Goal: Check status

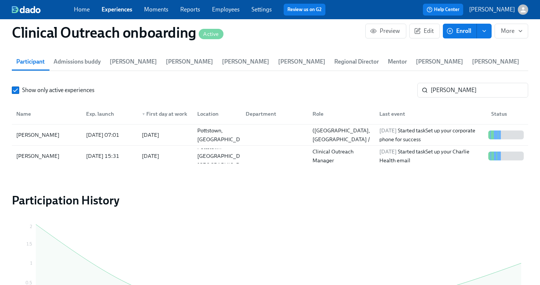
scroll to position [0, 6598]
drag, startPoint x: 470, startPoint y: 94, endPoint x: 380, endPoint y: 89, distance: 90.6
click at [380, 89] on div "Show only active experiences [PERSON_NAME] ​" at bounding box center [270, 90] width 516 height 15
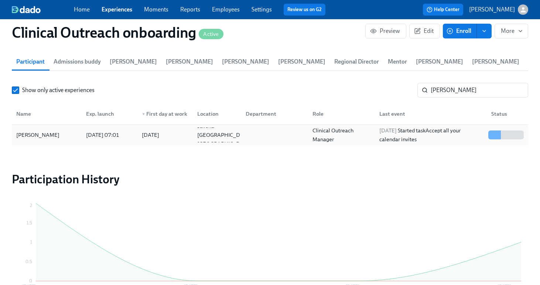
click at [28, 136] on div "[PERSON_NAME]" at bounding box center [37, 134] width 49 height 9
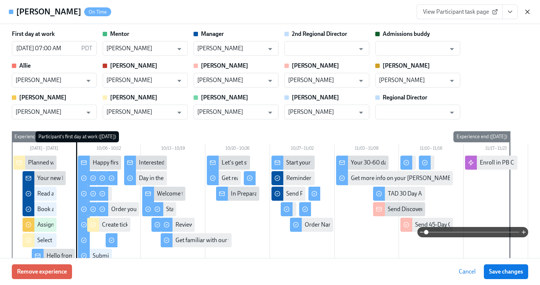
click at [525, 11] on icon "button" at bounding box center [527, 11] width 7 height 7
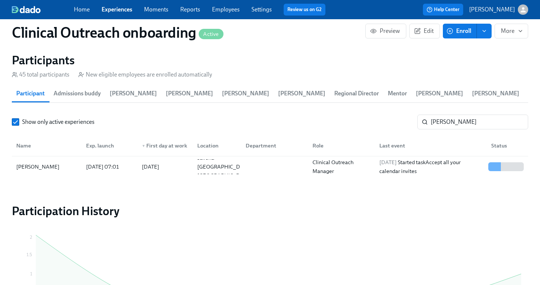
scroll to position [1029, 0]
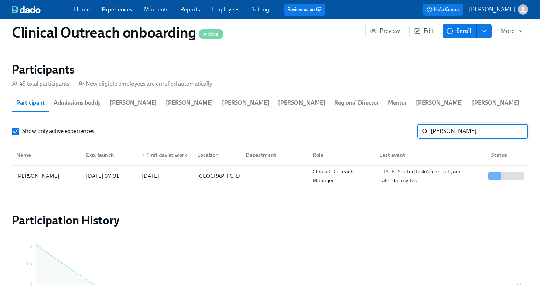
drag, startPoint x: 449, startPoint y: 133, endPoint x: 415, endPoint y: 130, distance: 34.5
click at [415, 130] on div "Show only active experiences [PERSON_NAME]" at bounding box center [270, 131] width 516 height 15
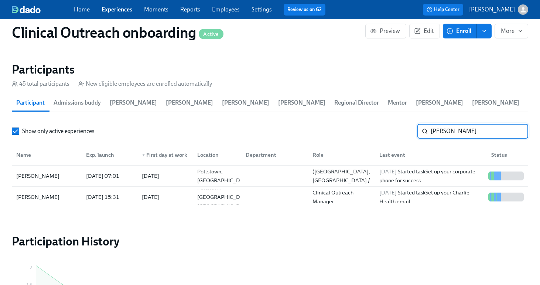
drag, startPoint x: 457, startPoint y: 133, endPoint x: 409, endPoint y: 131, distance: 48.1
click at [409, 131] on div "Show only active experiences [PERSON_NAME] ​" at bounding box center [270, 131] width 516 height 15
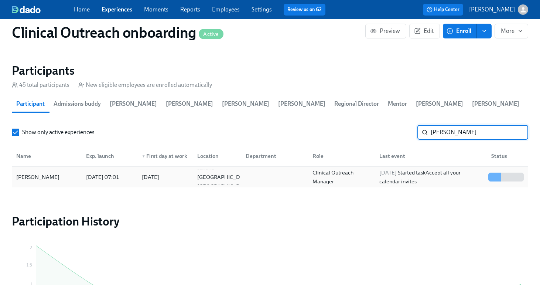
click at [48, 181] on div "[PERSON_NAME]" at bounding box center [37, 177] width 49 height 9
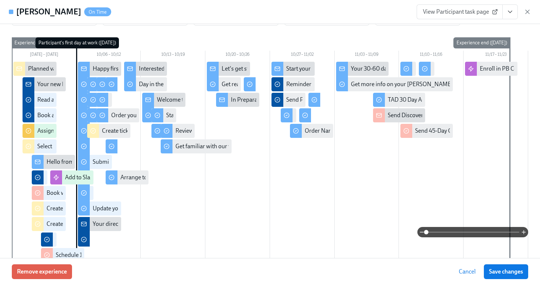
scroll to position [65, 0]
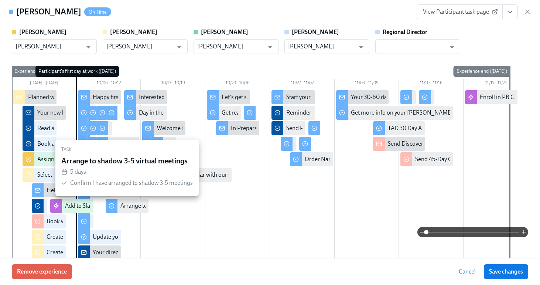
click at [128, 206] on div "Arrange to shadow 3-5 virtual meetings" at bounding box center [169, 206] width 99 height 8
click at [137, 205] on div "Arrange to shadow 3-5 virtual meetings" at bounding box center [169, 206] width 99 height 8
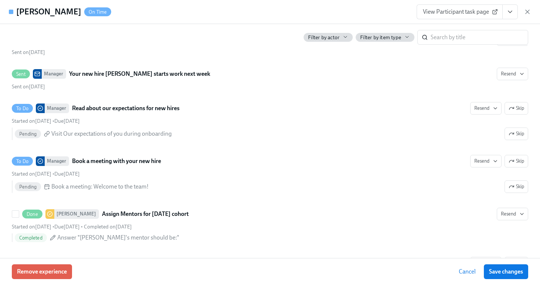
scroll to position [530, 0]
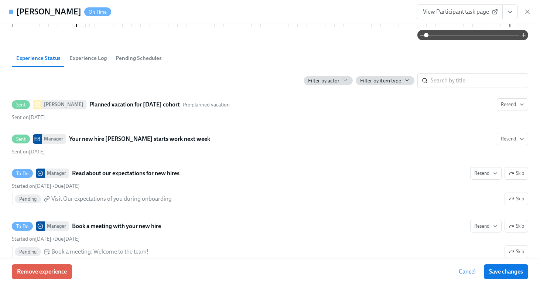
click at [94, 58] on span "Experience Log" at bounding box center [87, 58] width 37 height 8
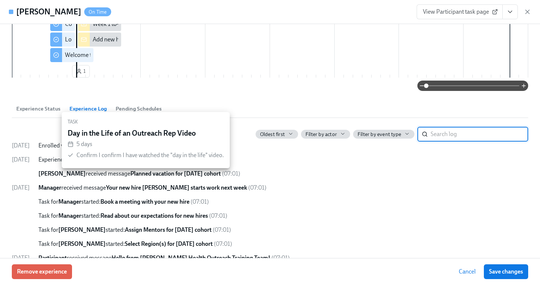
scroll to position [534, 0]
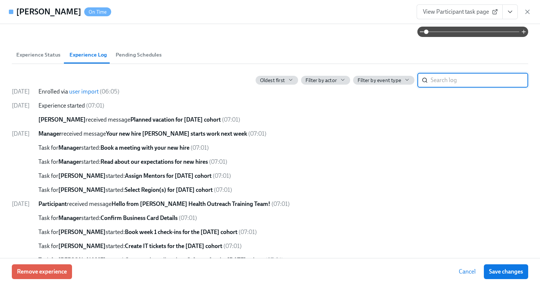
click at [139, 57] on span "Pending Schedules" at bounding box center [139, 55] width 46 height 8
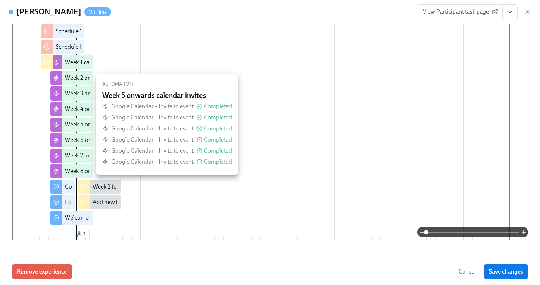
scroll to position [457, 0]
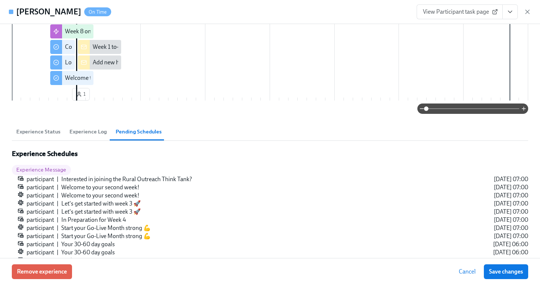
click at [46, 129] on span "Experience Status" at bounding box center [38, 131] width 44 height 8
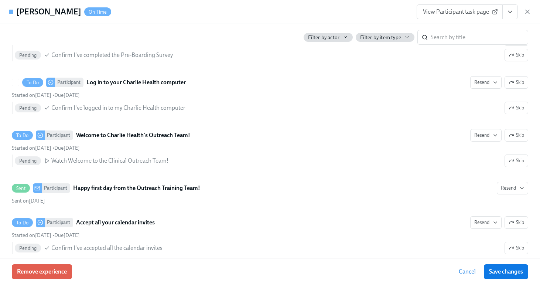
scroll to position [3253, 0]
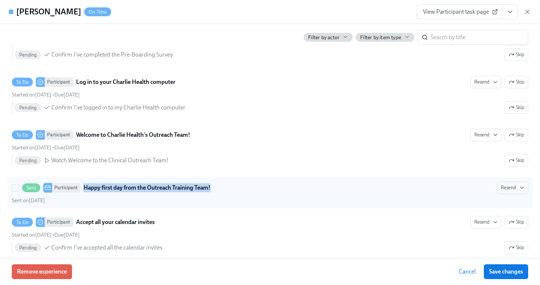
drag, startPoint x: 214, startPoint y: 186, endPoint x: 83, endPoint y: 184, distance: 130.8
click at [83, 184] on div "Sent Participant Happy first day from the Outreach Training Team! [GEOGRAPHIC_D…" at bounding box center [270, 187] width 516 height 13
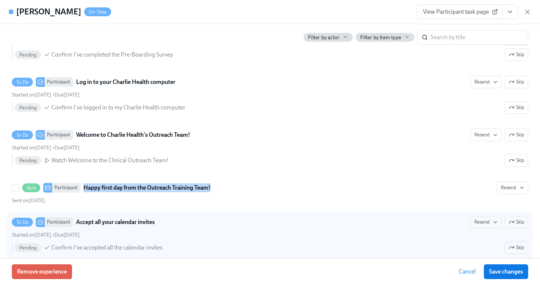
copy strong "Happy first day from the Outreach Training Team!"
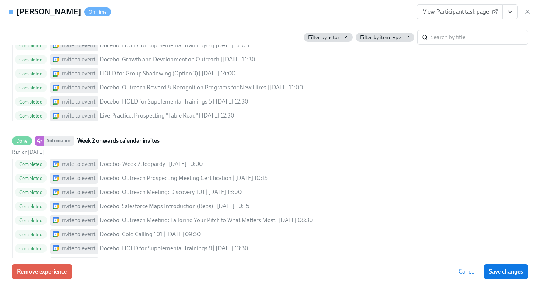
scroll to position [1962, 0]
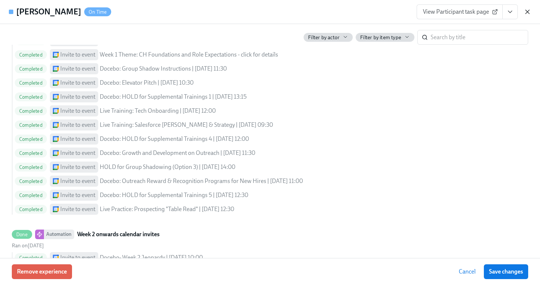
click at [524, 11] on icon "button" at bounding box center [527, 11] width 7 height 7
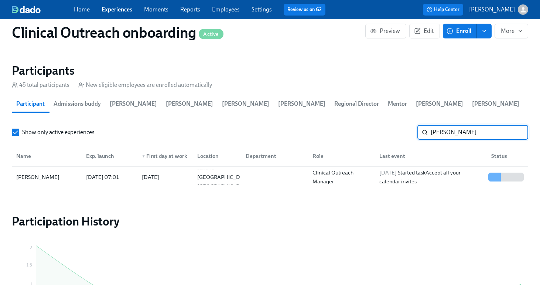
drag, startPoint x: 449, startPoint y: 132, endPoint x: 397, endPoint y: 127, distance: 52.4
click at [397, 127] on div "Show only active experiences [PERSON_NAME]" at bounding box center [270, 132] width 516 height 15
type input "[PERSON_NAME]"
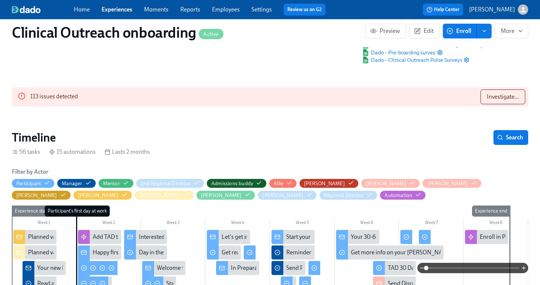
scroll to position [0, 6594]
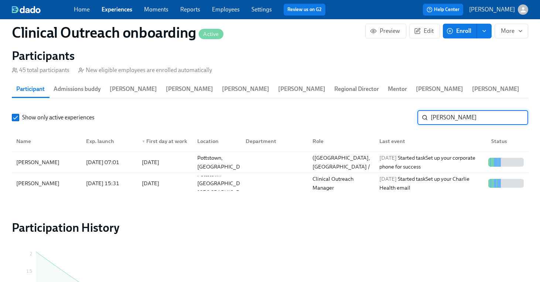
scroll to position [0, 6598]
